Goal: Complete application form: Complete application form

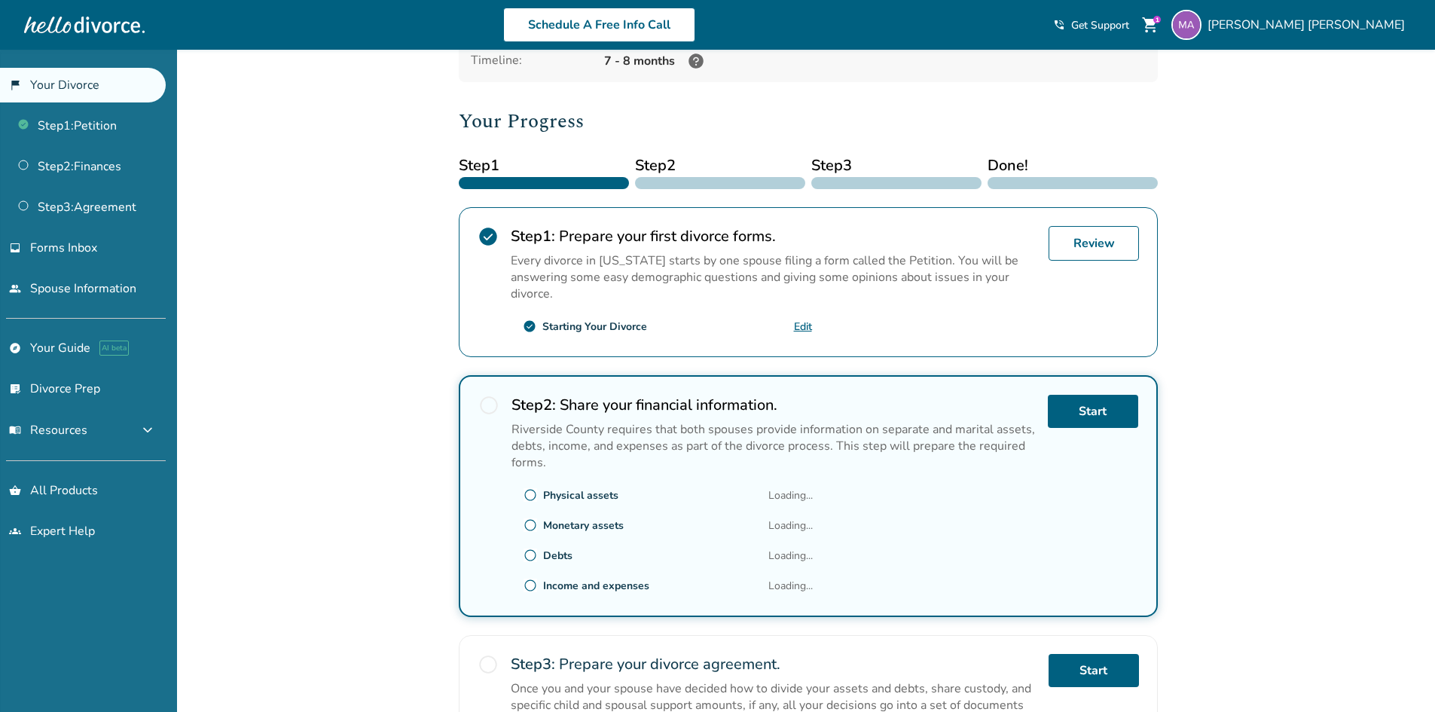
scroll to position [301, 0]
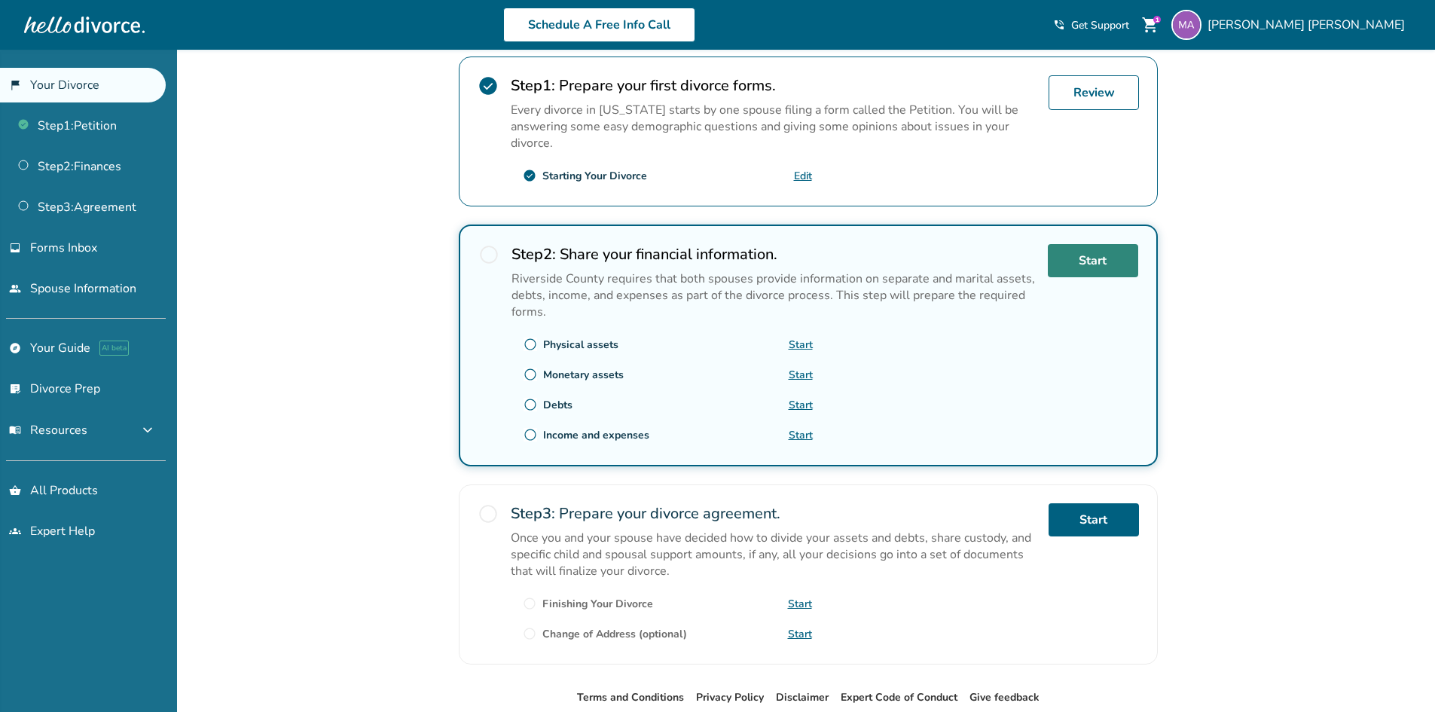
click at [1096, 266] on link "Start" at bounding box center [1093, 260] width 90 height 33
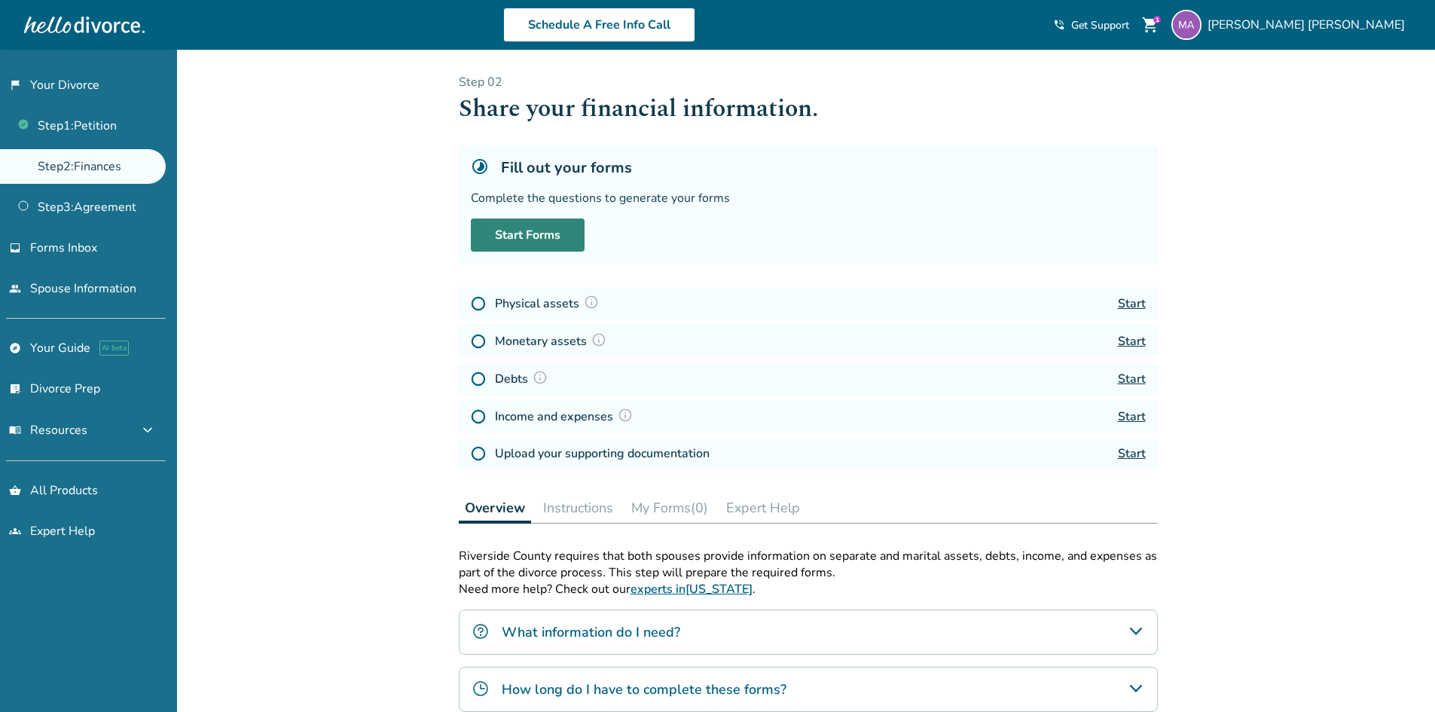
click at [546, 229] on link "Start Forms" at bounding box center [528, 234] width 114 height 33
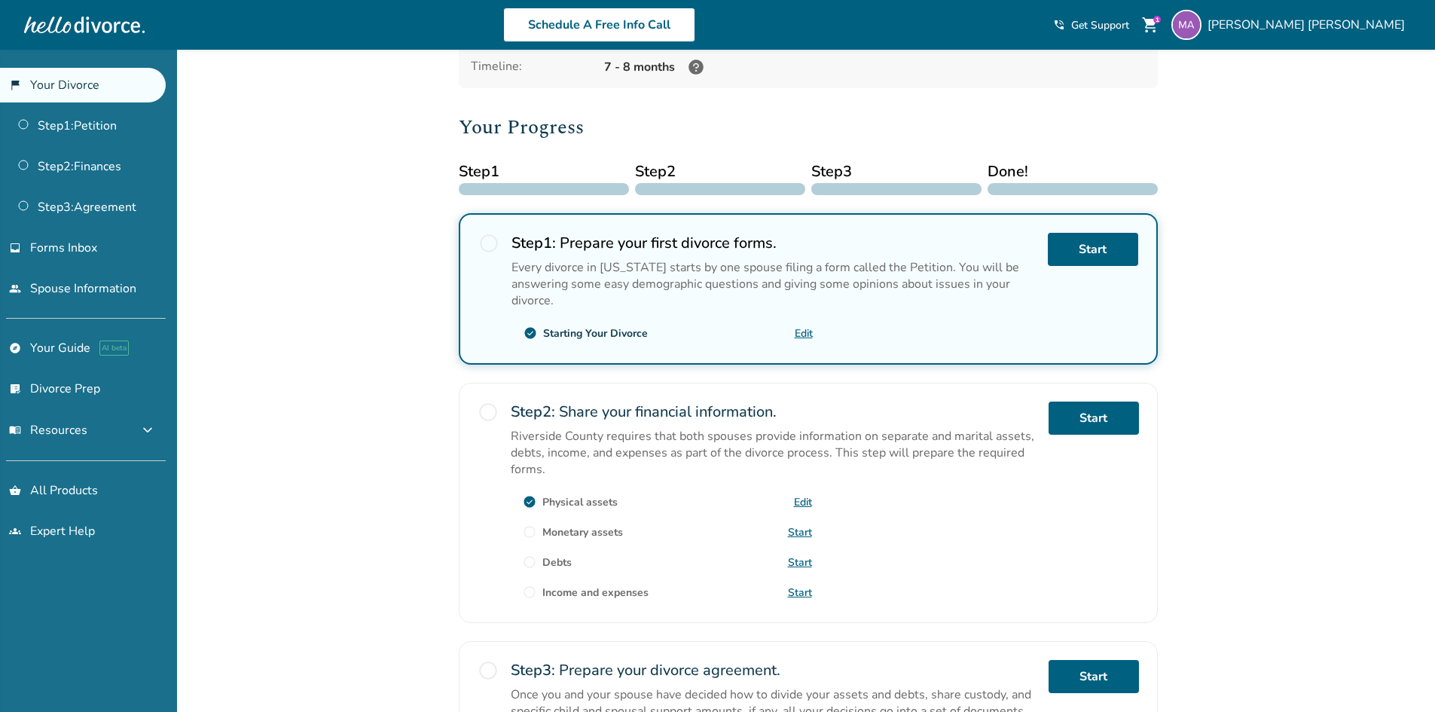
scroll to position [151, 0]
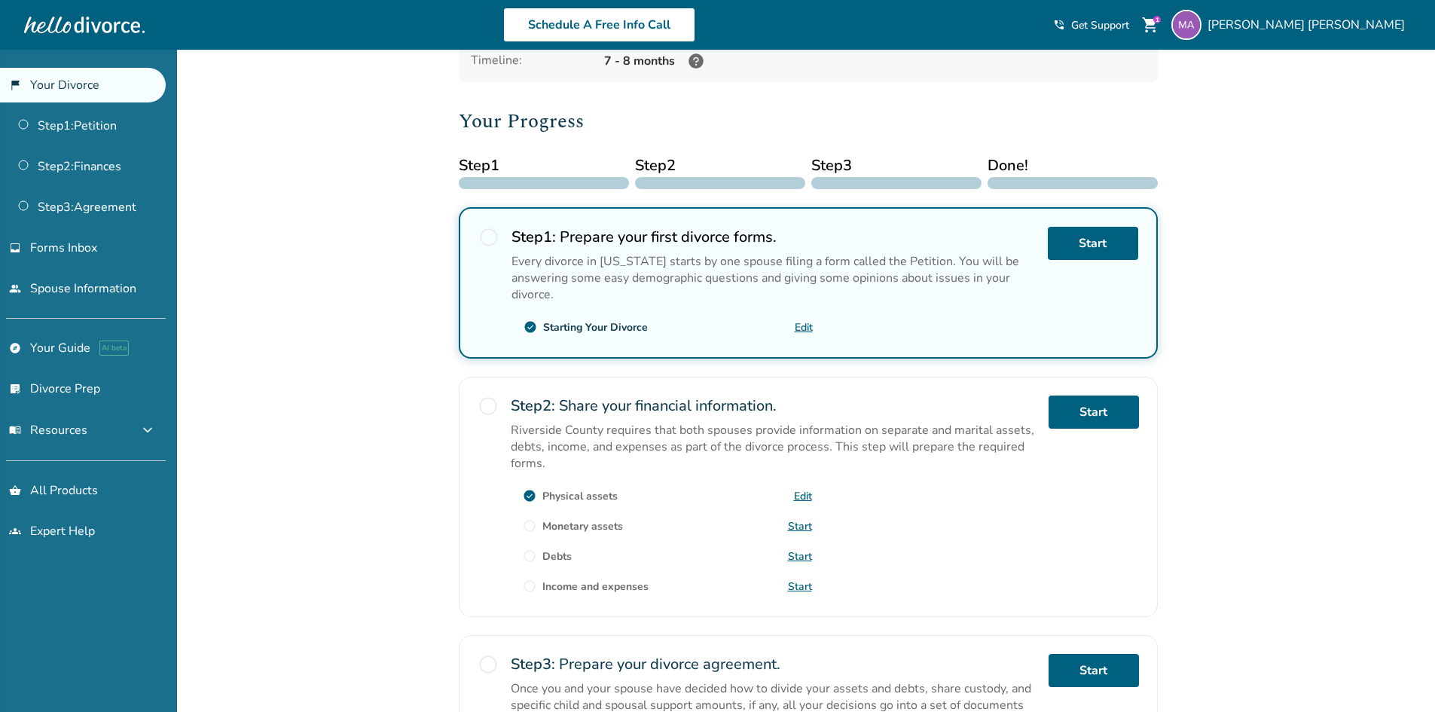
click at [804, 527] on link "Start" at bounding box center [800, 526] width 24 height 14
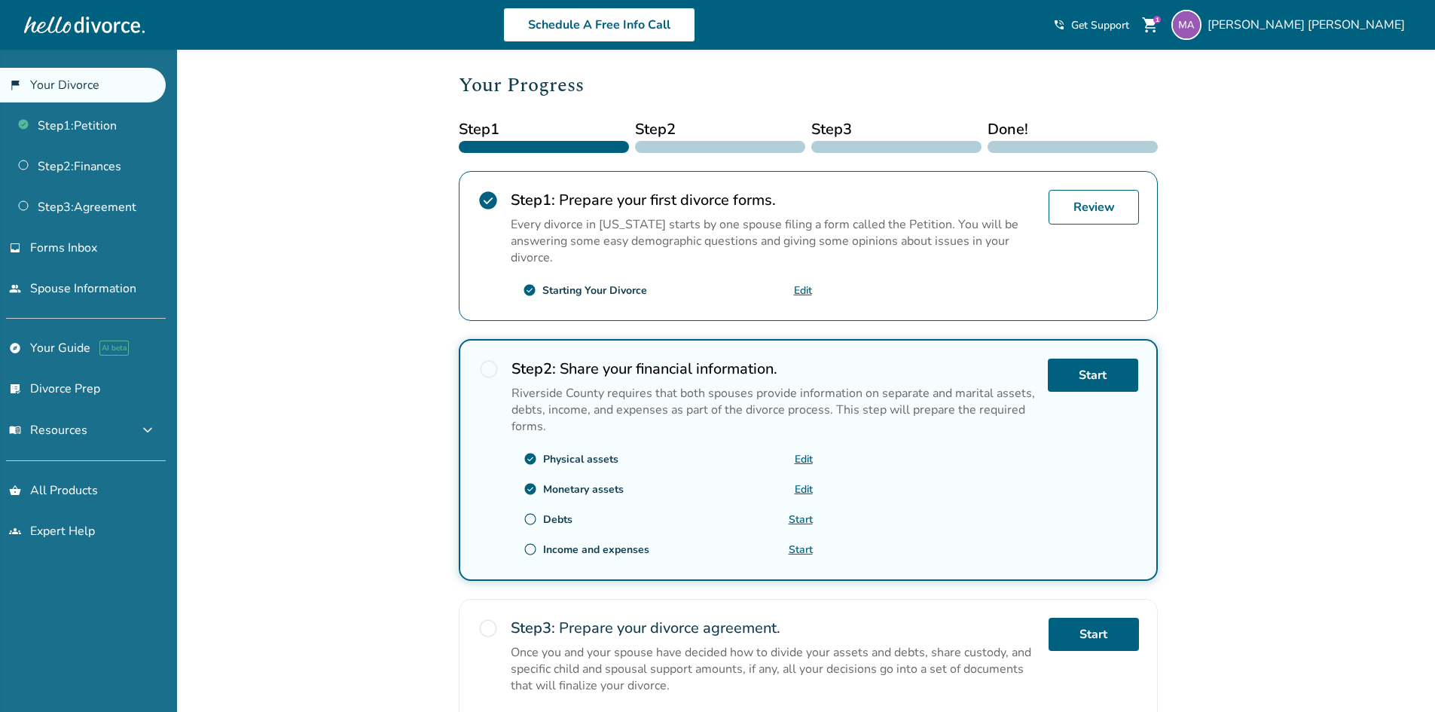
scroll to position [226, 0]
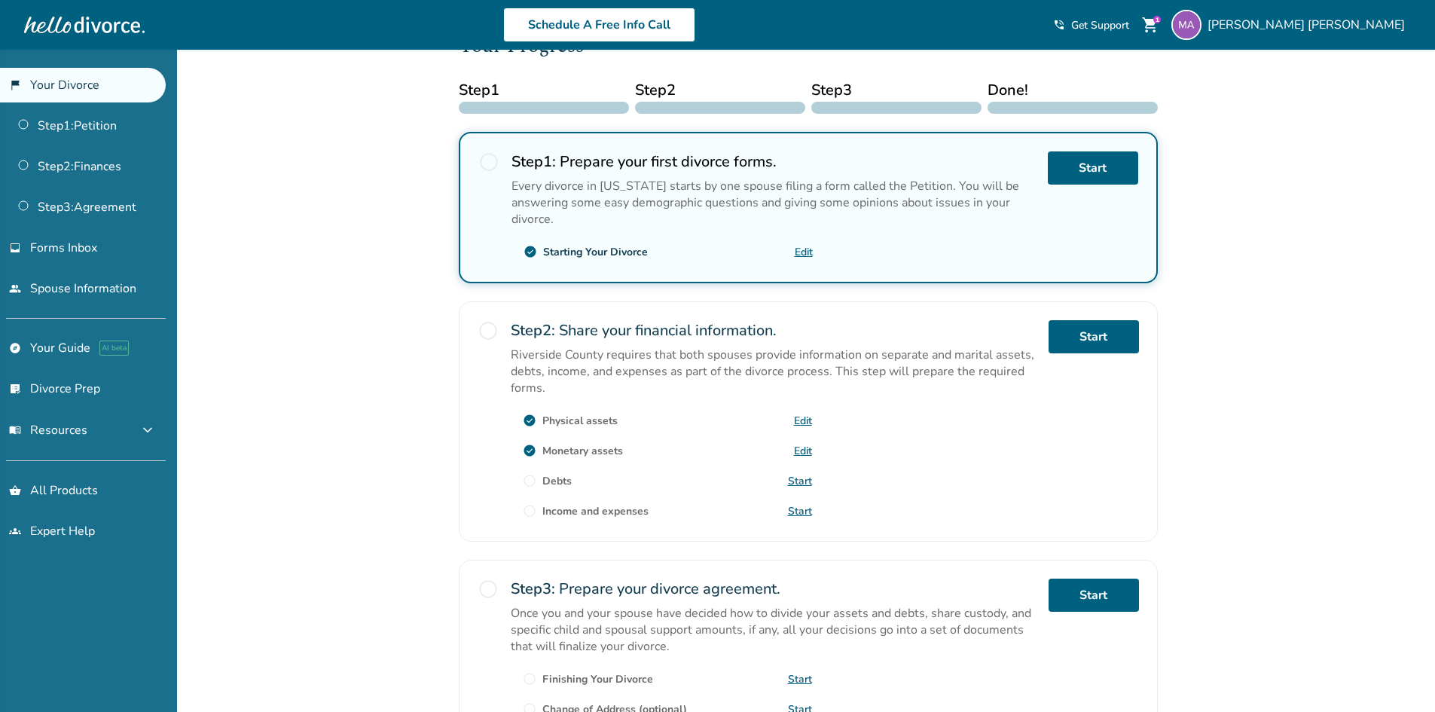
click at [798, 482] on link "Start" at bounding box center [800, 481] width 24 height 14
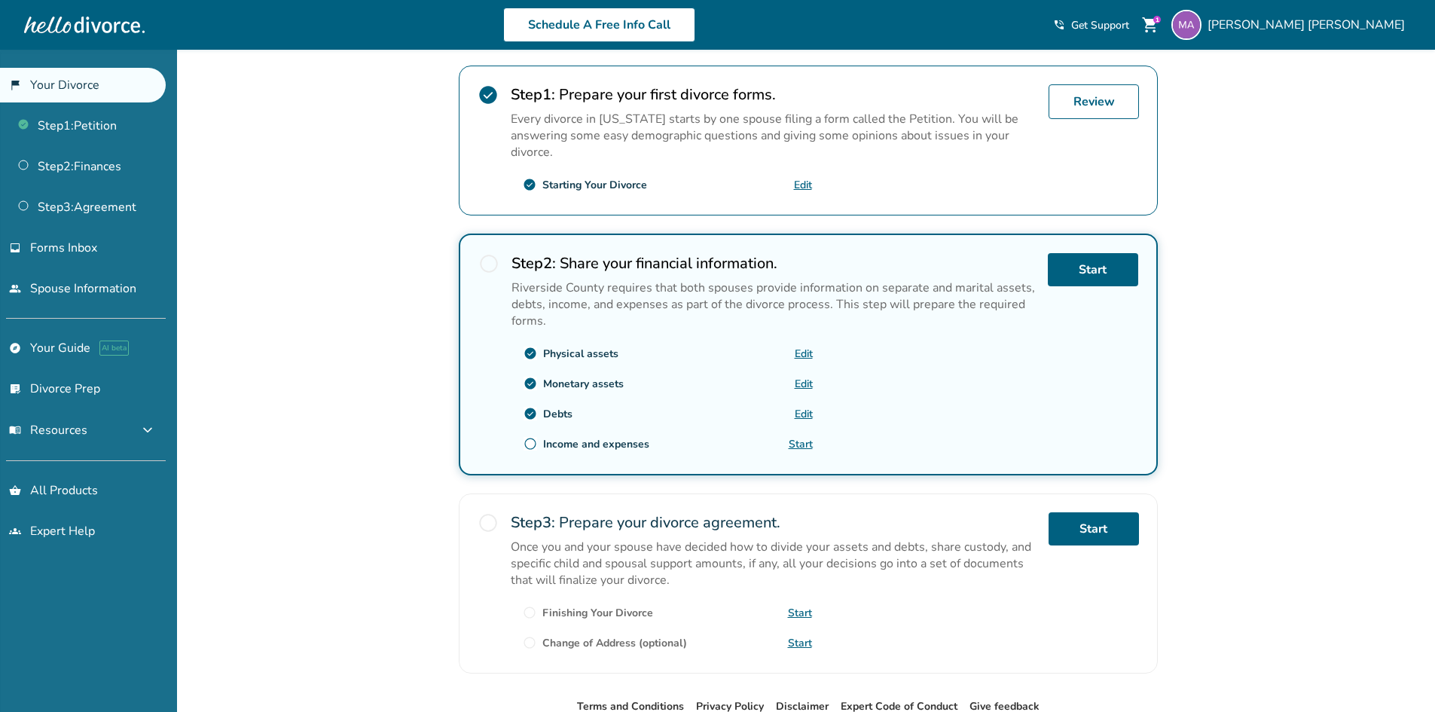
scroll to position [301, 0]
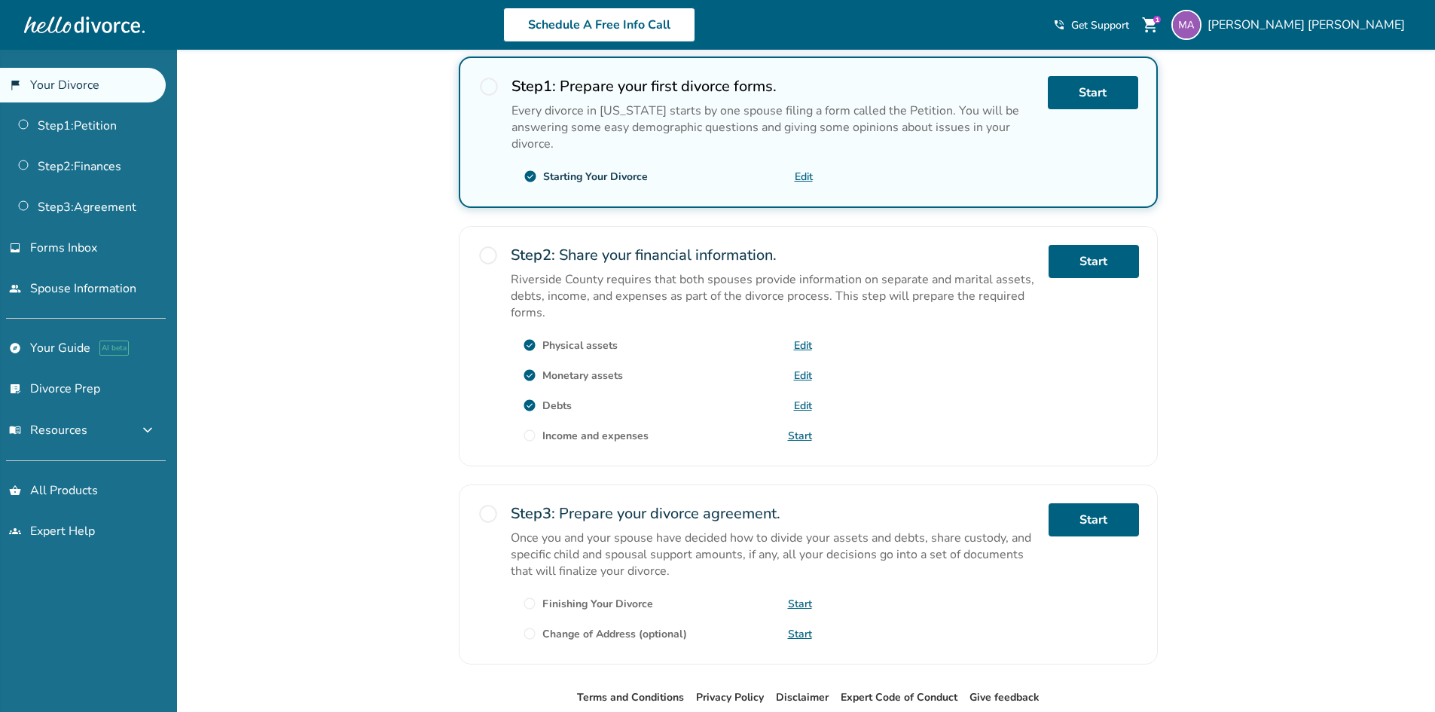
click at [802, 439] on link "Start" at bounding box center [800, 436] width 24 height 14
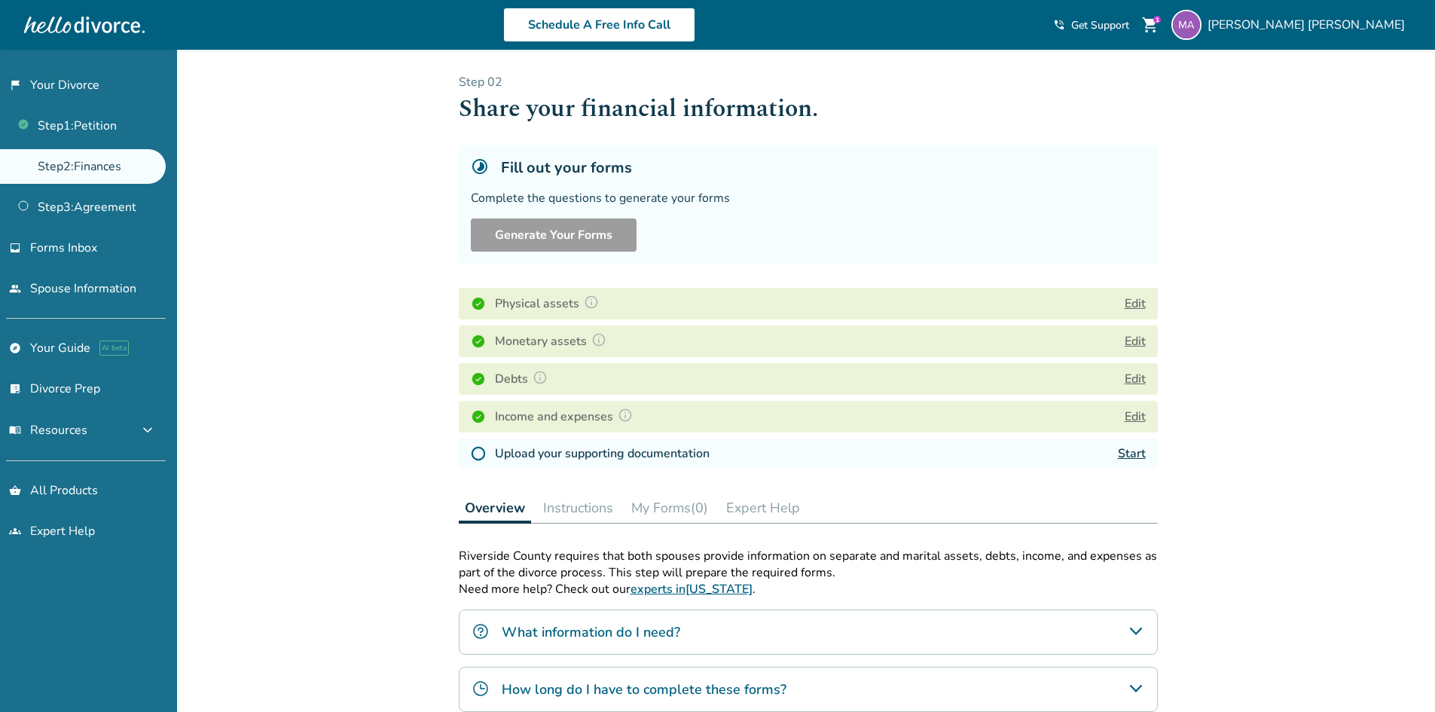
drag, startPoint x: 343, startPoint y: 562, endPoint x: 723, endPoint y: 341, distance: 439.8
click at [723, 341] on div "Added to cart Step 0 2 Share your financial information. Fill out your forms Co…" at bounding box center [717, 538] width 1435 height 976
click at [809, 304] on div "Physical assets Edit" at bounding box center [808, 304] width 699 height 32
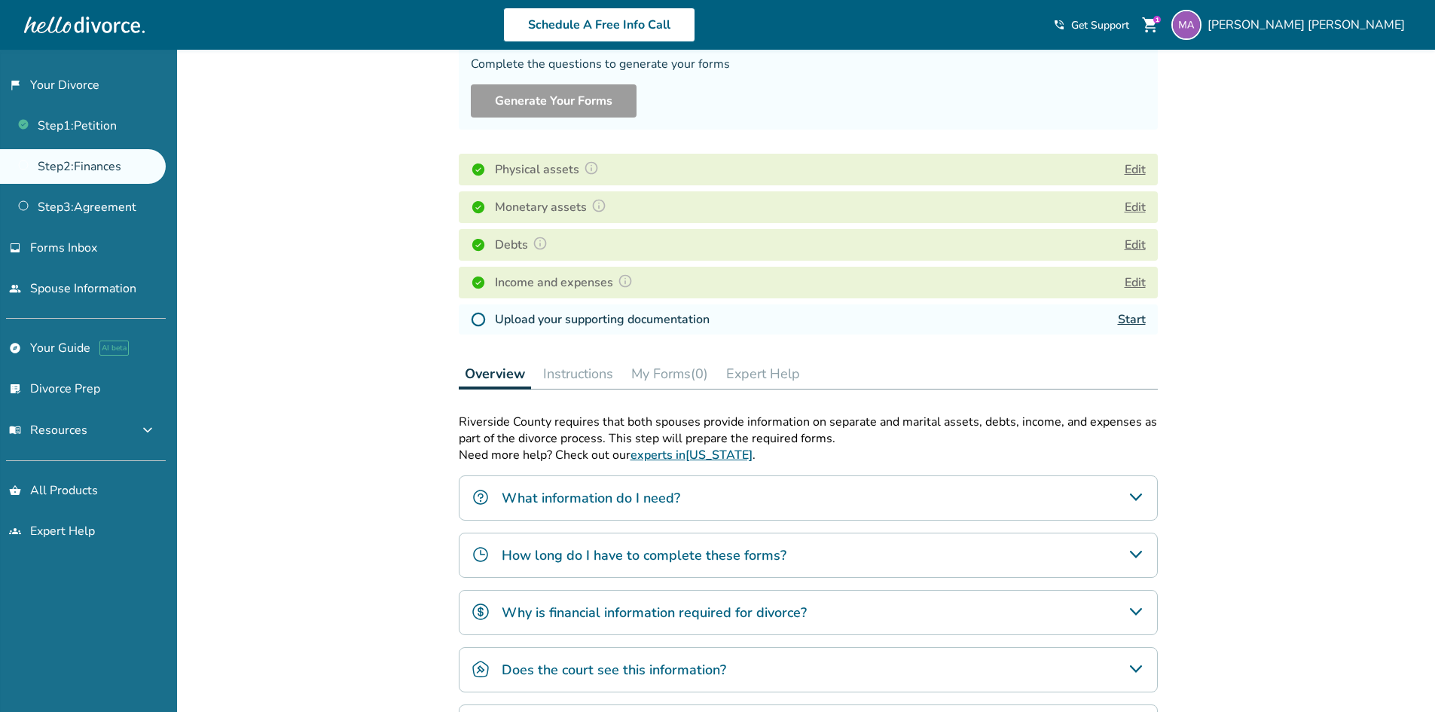
scroll to position [75, 0]
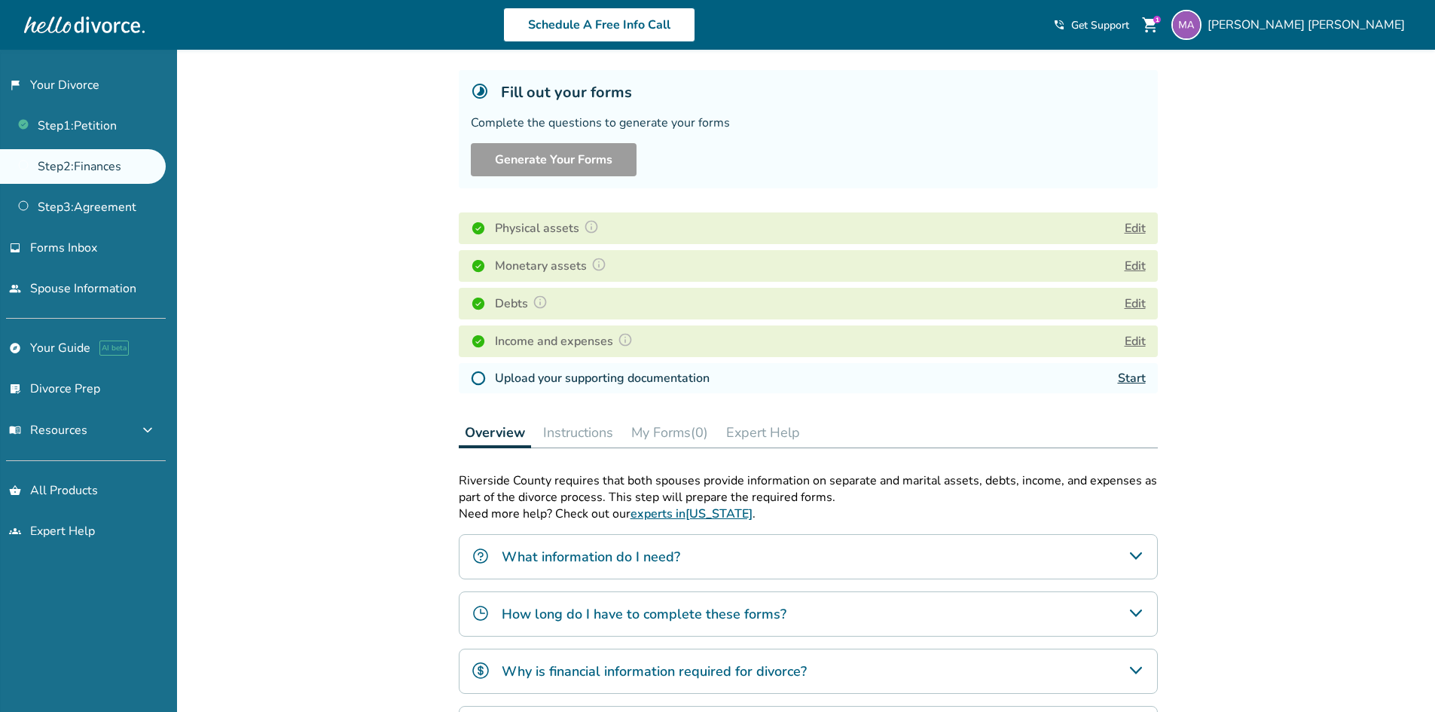
click at [1138, 379] on link "Start" at bounding box center [1132, 378] width 28 height 17
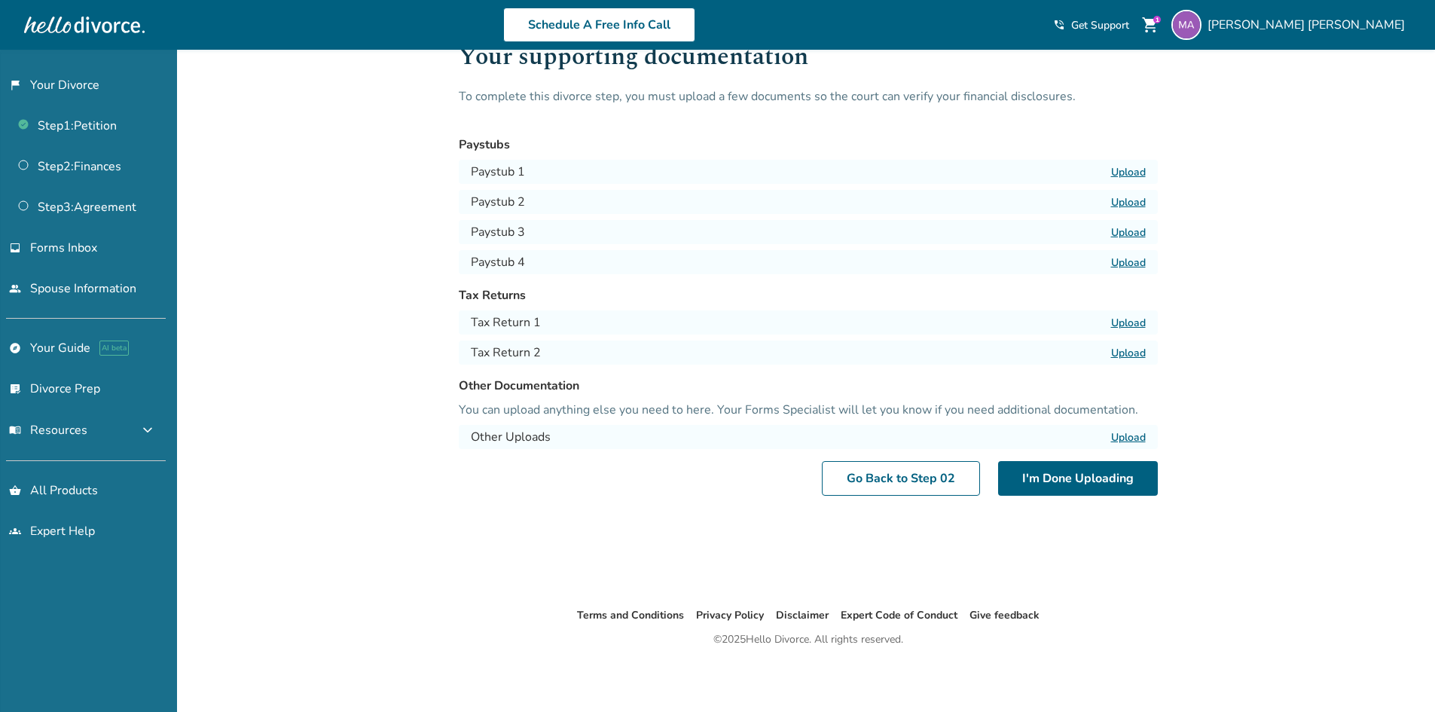
scroll to position [50, 0]
